Goal: Task Accomplishment & Management: Manage account settings

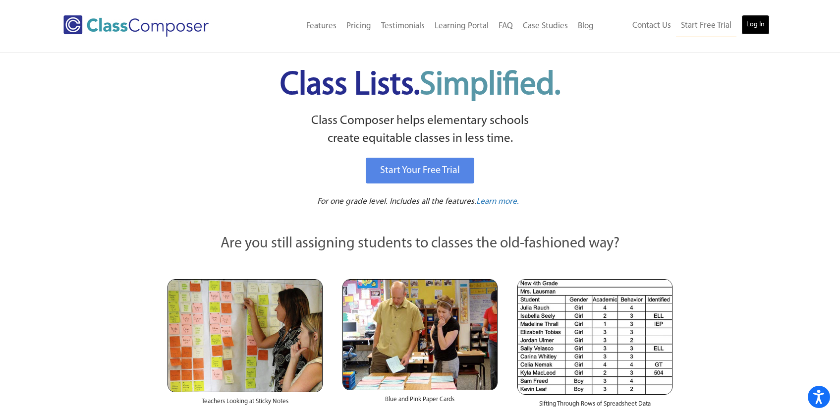
click at [747, 23] on link "Log In" at bounding box center [755, 25] width 28 height 20
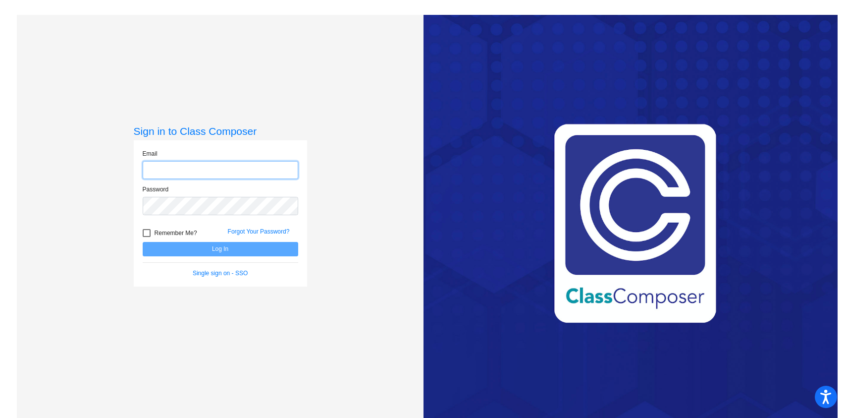
type input "[EMAIL_ADDRESS][DOMAIN_NAME]"
click at [192, 250] on button "Log In" at bounding box center [221, 249] width 156 height 14
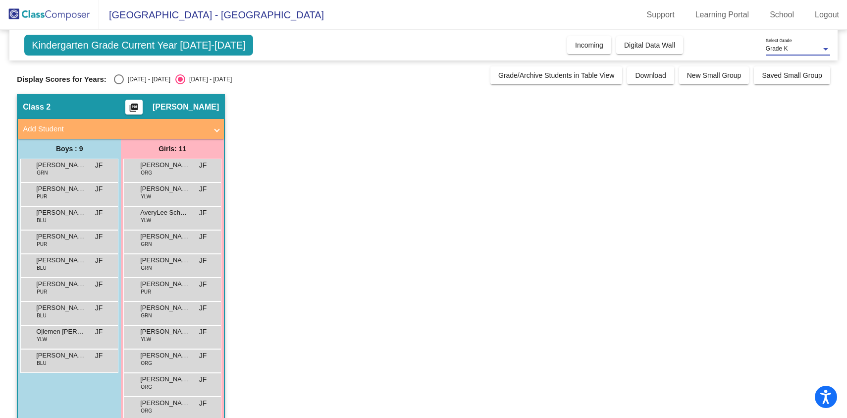
click at [829, 51] on div at bounding box center [825, 49] width 9 height 7
click at [833, 53] on mat-option "Grade K" at bounding box center [798, 49] width 80 height 18
click at [48, 14] on img at bounding box center [49, 14] width 99 height 29
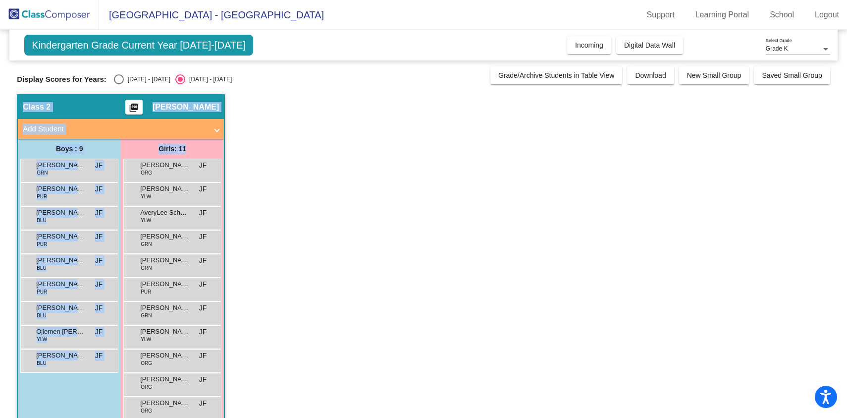
drag, startPoint x: 842, startPoint y: 73, endPoint x: 841, endPoint y: 149, distance: 75.8
click at [841, 149] on mat-sidenav-content "Grade K Select Grade Kindergarten Grade Current Year 2025-2026 Add, Move, or Re…" at bounding box center [423, 224] width 847 height 388
click at [767, 359] on app-classroom "Class 2 picture_as_pdf Jennie Fink Add Student First Name Last Name Student Id …" at bounding box center [423, 265] width 813 height 342
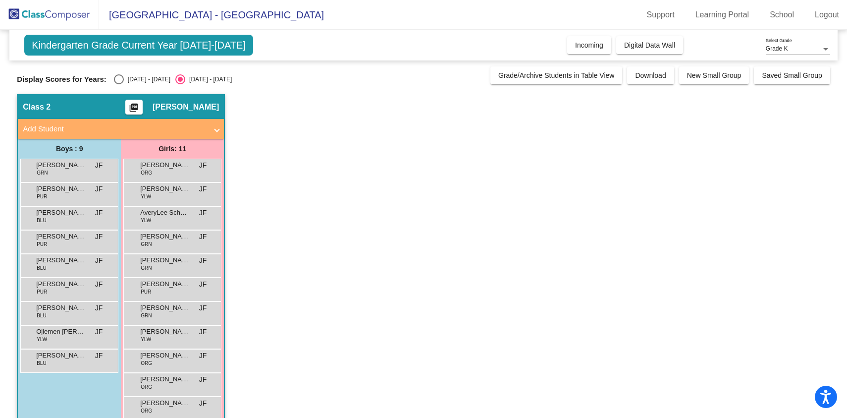
click at [212, 47] on span "Kindergarten Grade Current Year 2025-2026" at bounding box center [138, 45] width 229 height 21
click at [231, 47] on span "Kindergarten Grade Current Year 2025-2026" at bounding box center [138, 45] width 229 height 21
